Goal: Task Accomplishment & Management: Complete application form

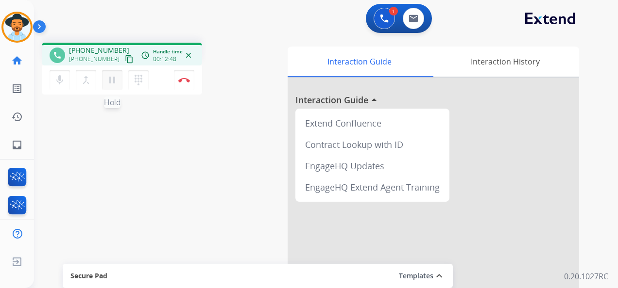
click at [112, 80] on mat-icon "pause" at bounding box center [112, 80] width 12 height 12
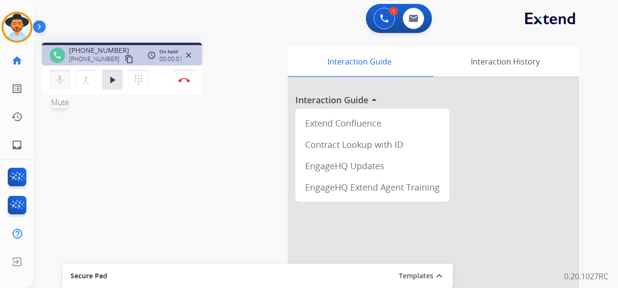
click at [58, 83] on mat-icon "mic" at bounding box center [60, 80] width 12 height 12
drag, startPoint x: 114, startPoint y: 81, endPoint x: 110, endPoint y: 75, distance: 7.0
click at [112, 80] on mat-icon "play_arrow" at bounding box center [112, 80] width 12 height 12
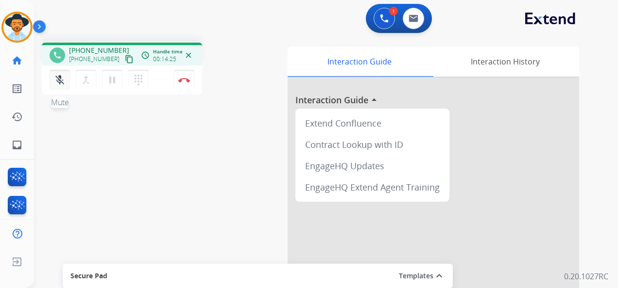
click at [64, 80] on mat-icon "mic_off" at bounding box center [60, 80] width 12 height 12
click at [185, 77] on button "Disconnect" at bounding box center [184, 80] width 20 height 20
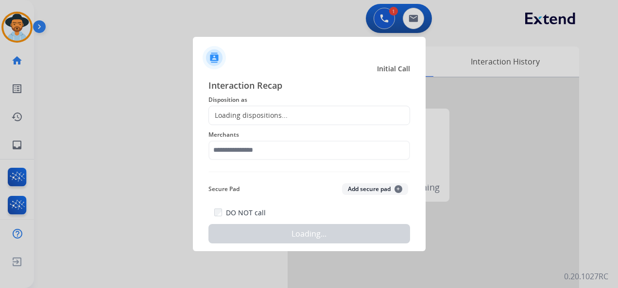
click at [285, 113] on div "Loading dispositions..." at bounding box center [309, 115] width 202 height 19
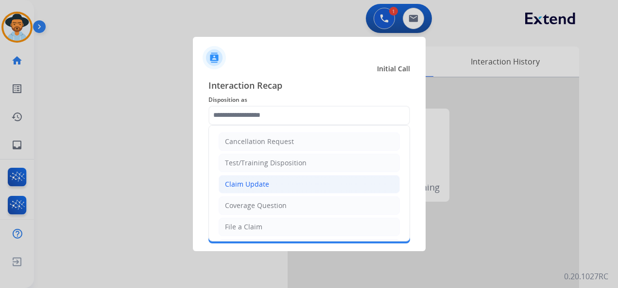
click at [283, 186] on li "Claim Update" at bounding box center [309, 184] width 181 height 18
type input "**********"
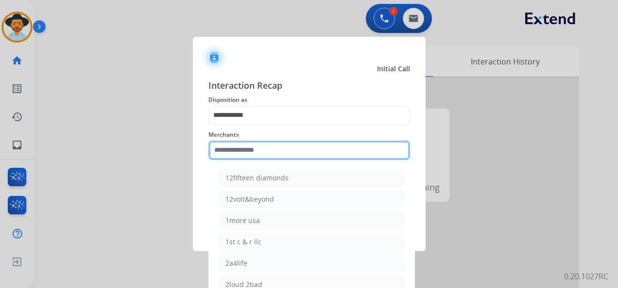
click at [267, 156] on div "Merchants 12fifteen diamonds 12volt&beyond 1more usa 1st c & r llc 2a4life 2lou…" at bounding box center [309, 144] width 202 height 39
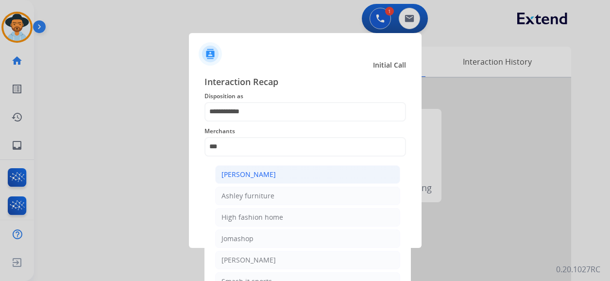
click at [300, 174] on li "[PERSON_NAME]" at bounding box center [307, 174] width 185 height 18
type input "**********"
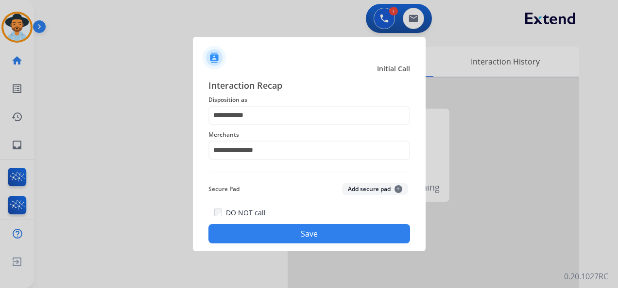
click at [307, 245] on div "**********" at bounding box center [309, 161] width 233 height 181
click at [308, 241] on button "Save" at bounding box center [309, 233] width 202 height 19
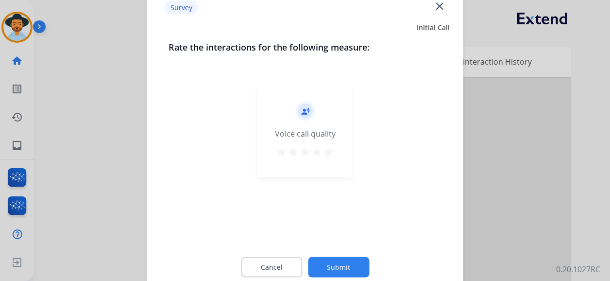
click at [332, 150] on mat-icon "star" at bounding box center [328, 152] width 12 height 12
click at [337, 261] on button "Submit" at bounding box center [338, 267] width 61 height 20
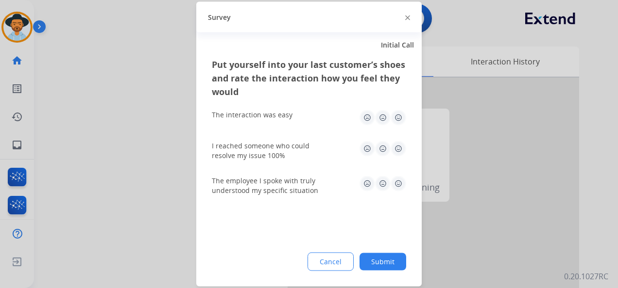
click at [395, 116] on img at bounding box center [398, 118] width 16 height 16
click at [397, 144] on img at bounding box center [398, 149] width 16 height 16
click at [398, 183] on img at bounding box center [398, 184] width 16 height 16
drag, startPoint x: 384, startPoint y: 273, endPoint x: 396, endPoint y: 254, distance: 22.4
click at [385, 268] on div "Put yourself into your last customer’s shoes and rate the interaction how you f…" at bounding box center [308, 172] width 225 height 229
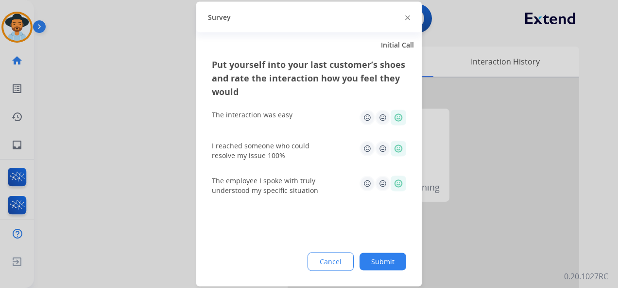
click at [396, 253] on div "Cancel Submit" at bounding box center [309, 262] width 194 height 18
click at [390, 255] on button "Submit" at bounding box center [382, 261] width 47 height 17
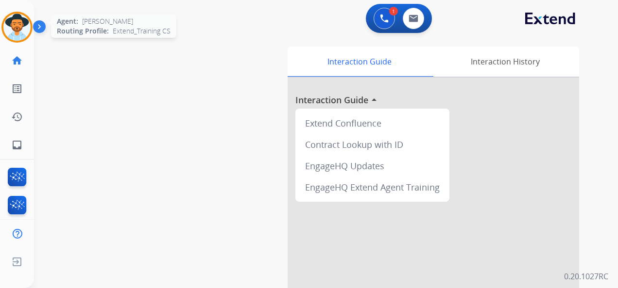
click at [24, 23] on img at bounding box center [16, 27] width 27 height 27
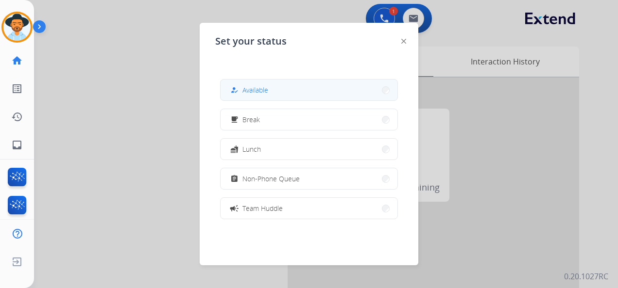
click at [281, 93] on button "how_to_reg Available" at bounding box center [308, 90] width 177 height 21
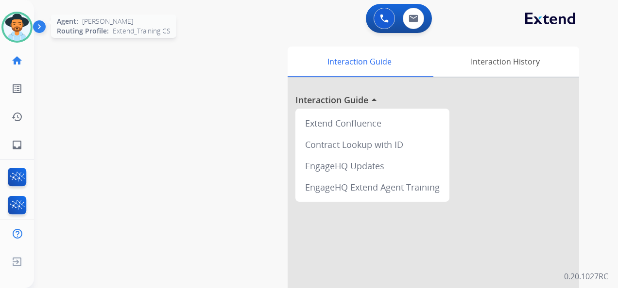
click at [17, 31] on img at bounding box center [16, 27] width 27 height 27
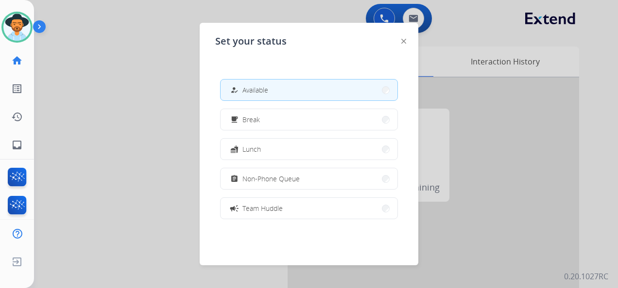
scroll to position [153, 0]
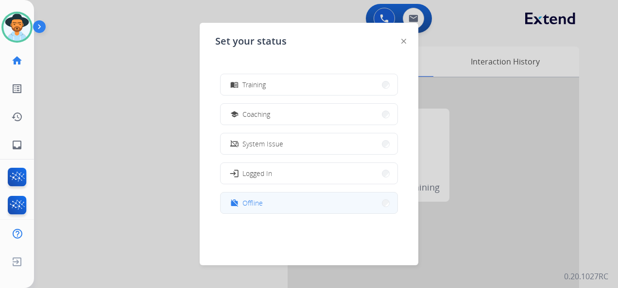
click at [304, 203] on button "work_off Offline" at bounding box center [308, 203] width 177 height 21
